Goal: Book appointment/travel/reservation

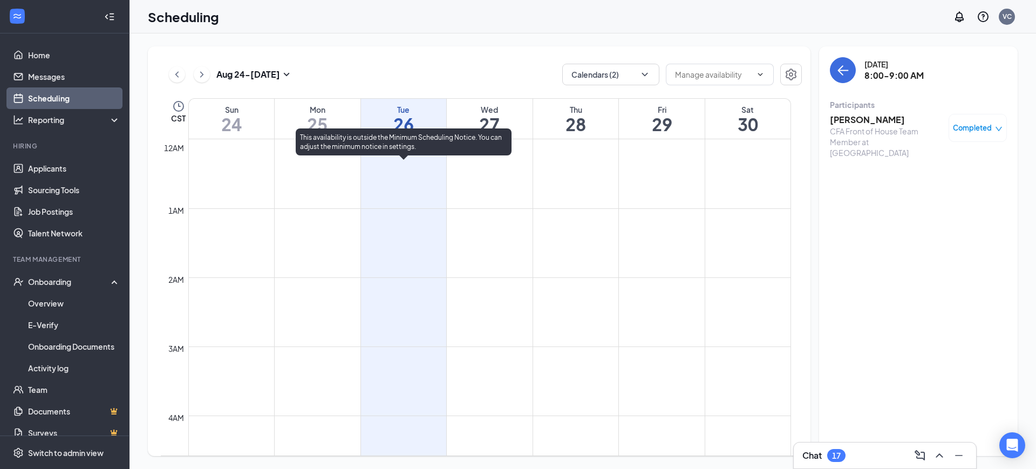
scroll to position [392, 0]
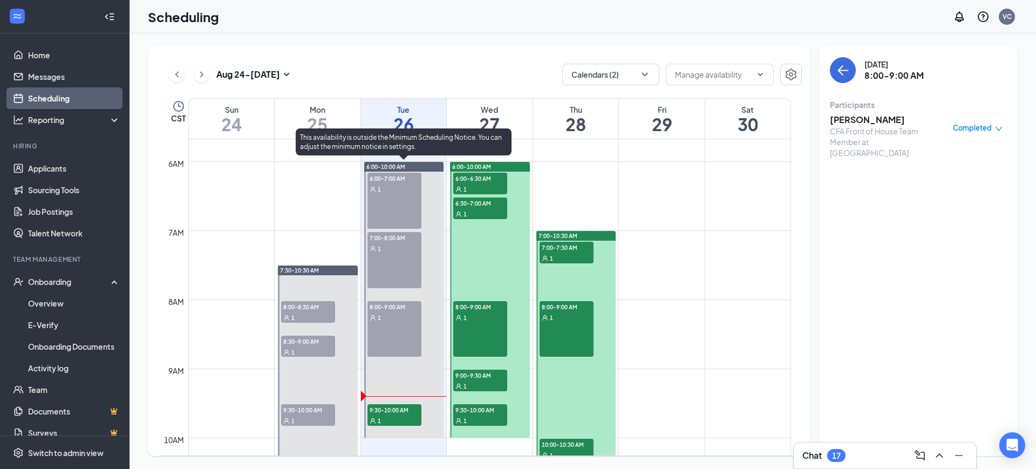
click at [392, 409] on span "9:30-10:00 AM" at bounding box center [394, 409] width 54 height 11
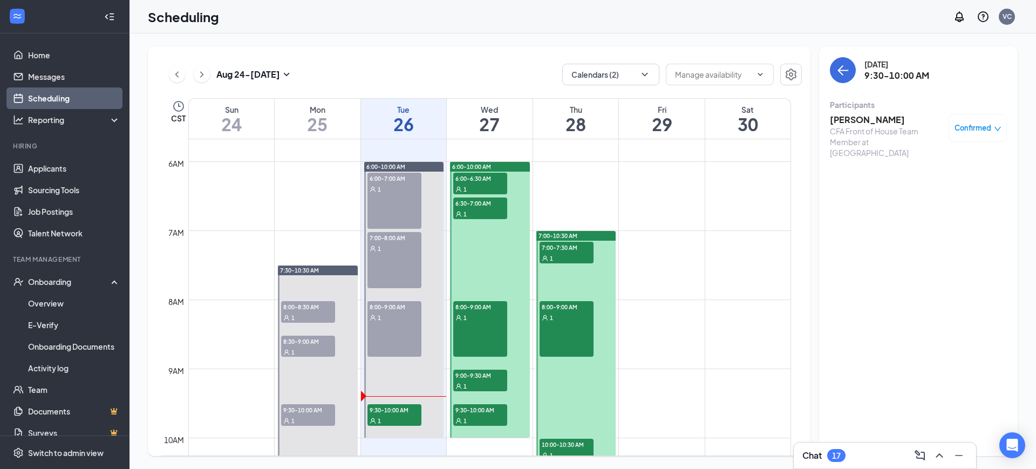
click at [892, 117] on h3 "[PERSON_NAME]" at bounding box center [886, 120] width 113 height 12
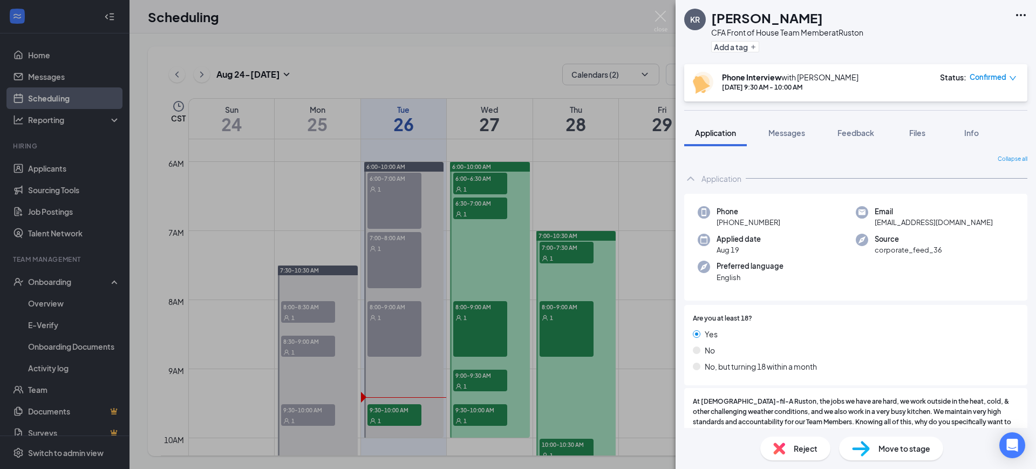
click at [653, 417] on div "KR [PERSON_NAME] CFA Front of House Team Member at [GEOGRAPHIC_DATA] Add a tag …" at bounding box center [518, 234] width 1036 height 469
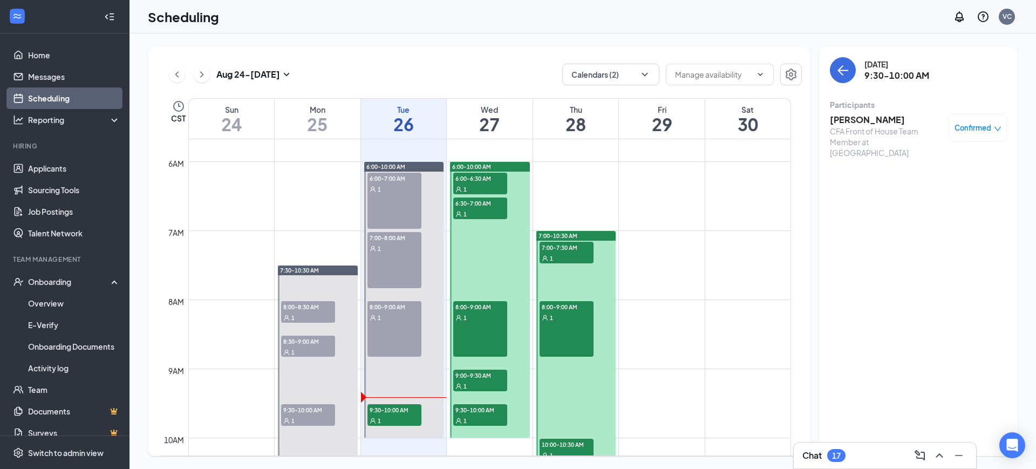
click at [855, 116] on h3 "[PERSON_NAME]" at bounding box center [886, 120] width 113 height 12
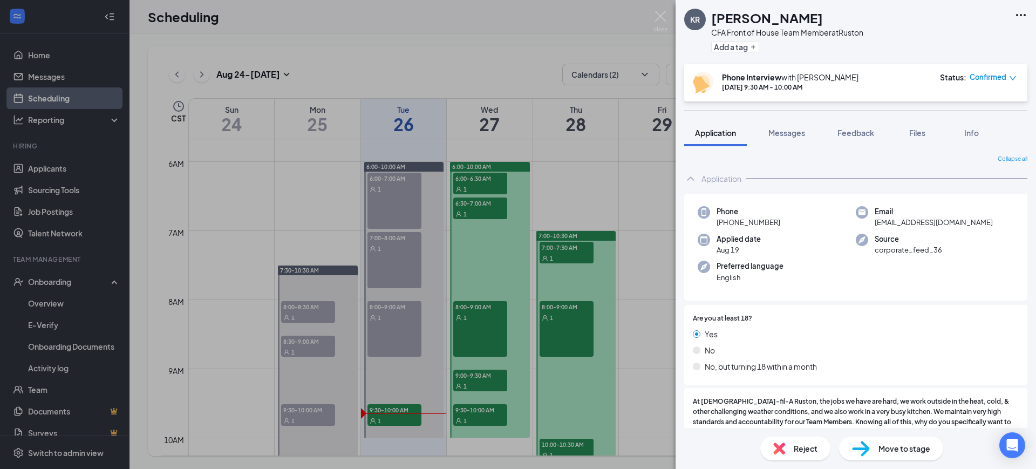
click at [901, 465] on div "Reject Move to stage" at bounding box center [855, 448] width 360 height 41
click at [857, 439] on div "Move to stage" at bounding box center [891, 448] width 104 height 24
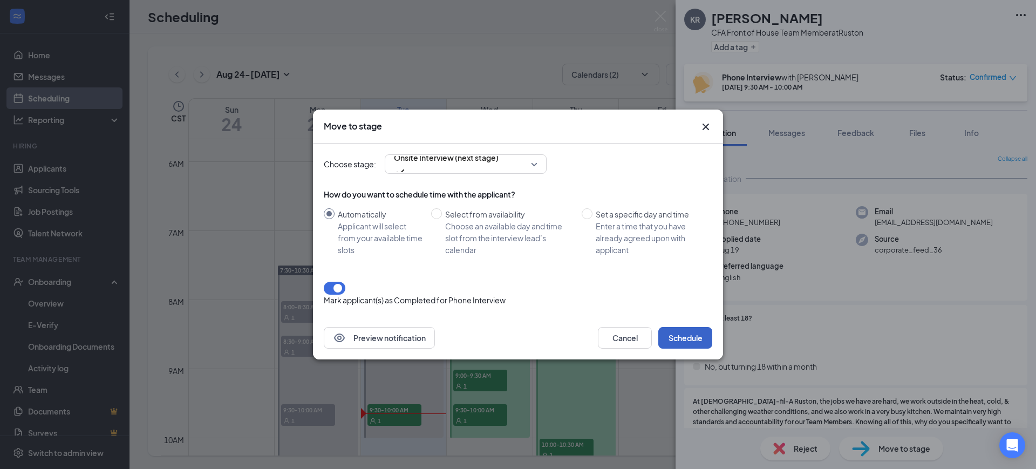
click at [681, 337] on button "Schedule" at bounding box center [685, 338] width 54 height 22
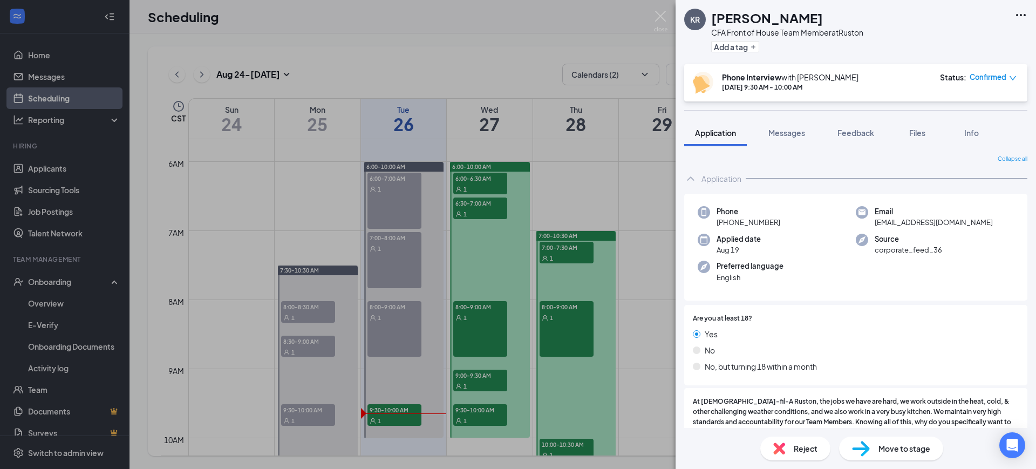
click at [658, 16] on img at bounding box center [660, 21] width 13 height 21
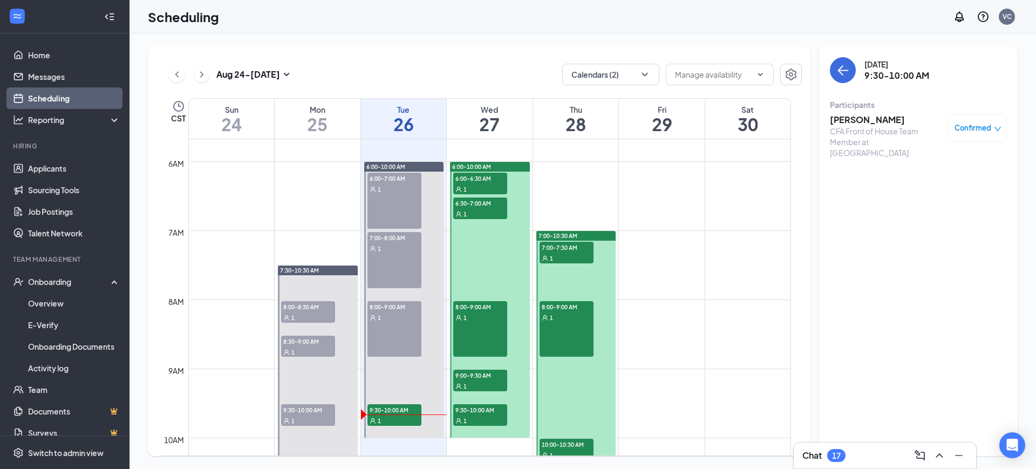
click at [195, 81] on div "[DATE] - [DATE]" at bounding box center [231, 75] width 124 height 22
click at [204, 72] on icon "ChevronRight" at bounding box center [201, 74] width 11 height 13
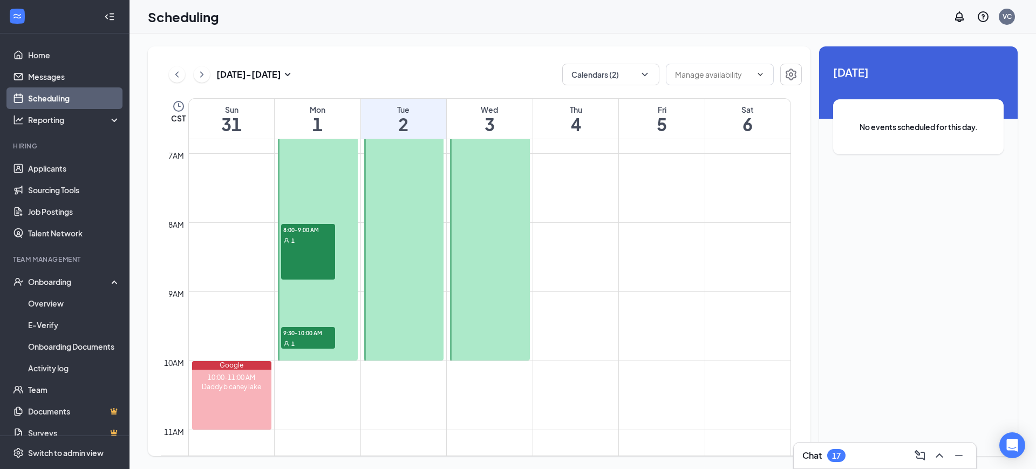
scroll to position [568, 0]
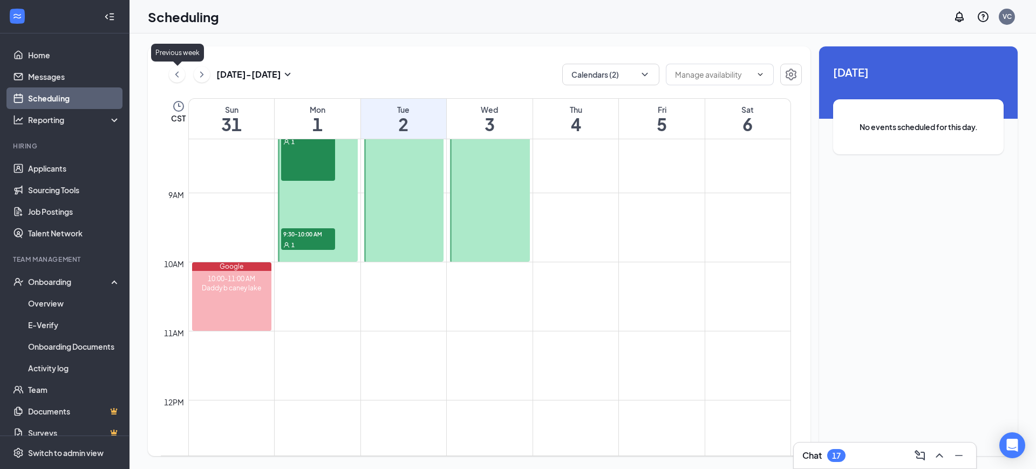
click at [174, 73] on icon "ChevronLeft" at bounding box center [177, 74] width 11 height 13
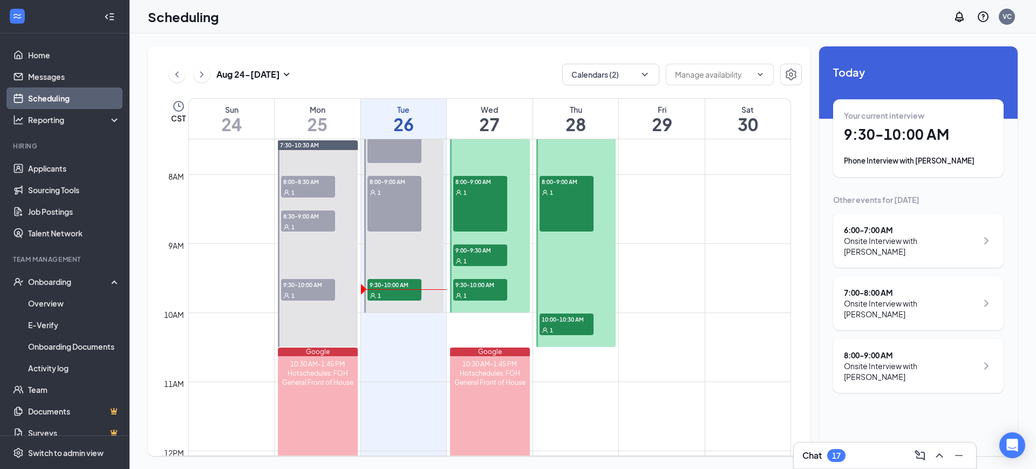
scroll to position [516, 0]
click at [204, 70] on icon "ChevronRight" at bounding box center [201, 74] width 11 height 13
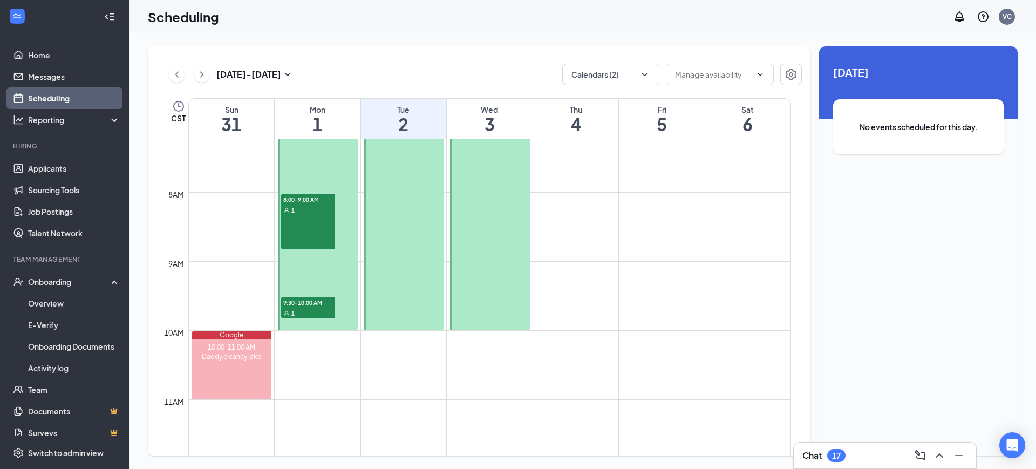
scroll to position [501, 0]
click at [175, 71] on icon "ChevronLeft" at bounding box center [177, 74] width 11 height 13
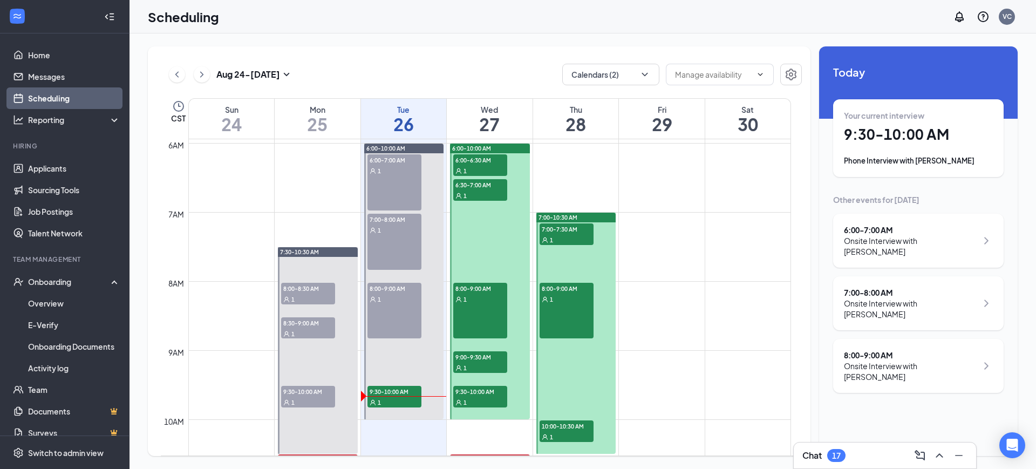
scroll to position [414, 0]
